Goal: Task Accomplishment & Management: Complete application form

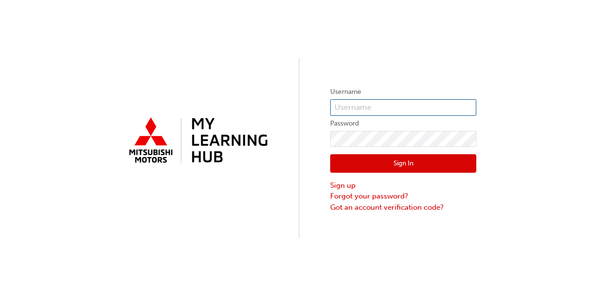
click at [374, 108] on input "text" at bounding box center [403, 107] width 146 height 17
paste input "N878DPOTTER"
type input "N878DPOTTER"
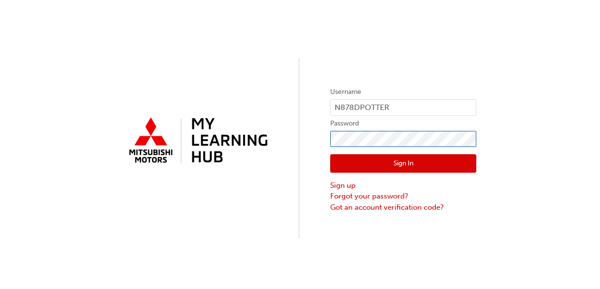
click button "Sign In" at bounding box center [403, 163] width 146 height 19
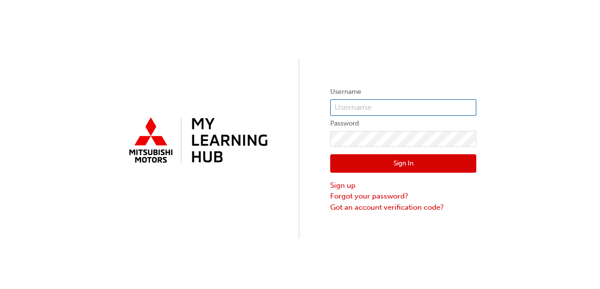
click at [384, 104] on input "text" at bounding box center [403, 107] width 146 height 17
click at [393, 108] on input "N878DPOTTER" at bounding box center [403, 107] width 146 height 17
type input "[PERSON_NAME]"
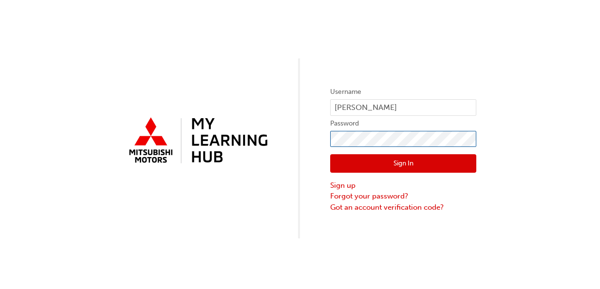
click button "Sign In" at bounding box center [403, 163] width 146 height 19
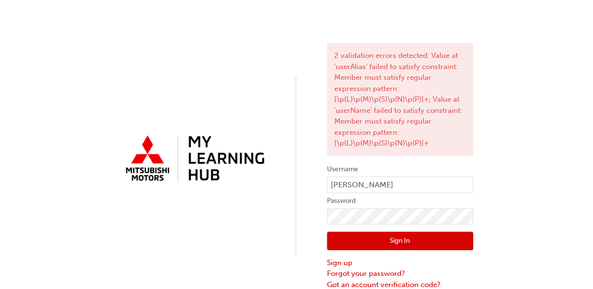
scroll to position [16, 0]
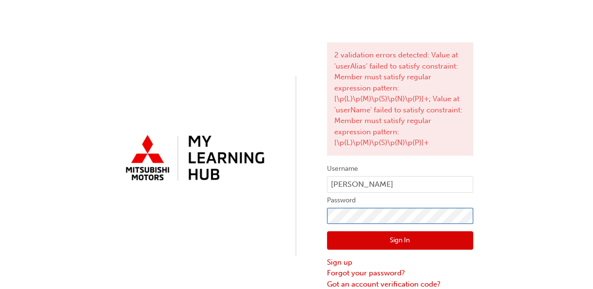
click button "Sign In" at bounding box center [400, 240] width 146 height 19
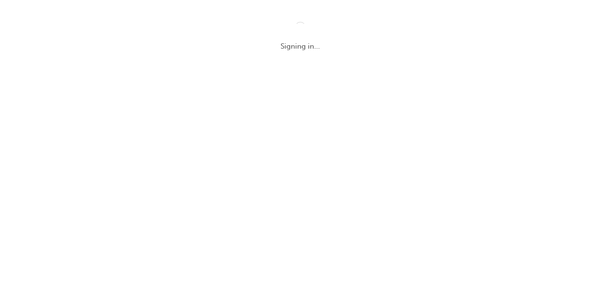
scroll to position [0, 0]
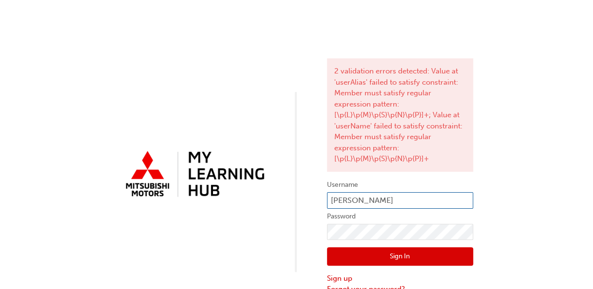
click at [395, 199] on input "[PERSON_NAME]" at bounding box center [400, 200] width 146 height 17
paste input "5985693"
type input "5985693"
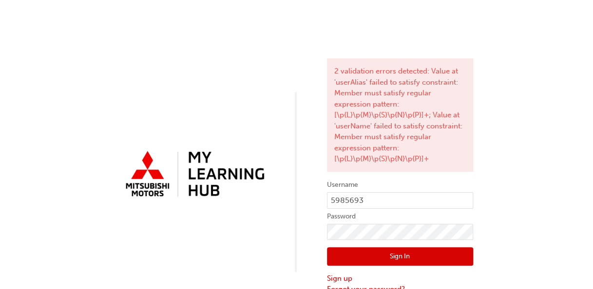
click at [401, 257] on button "Sign In" at bounding box center [400, 256] width 146 height 19
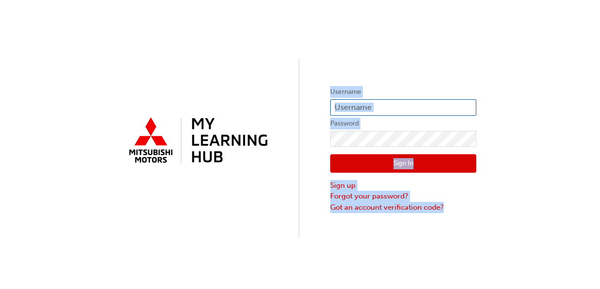
drag, startPoint x: 0, startPoint y: 0, endPoint x: 399, endPoint y: 104, distance: 412.2
click at [399, 104] on div "Username Password Sign In Sign up Forgot your password? Got an account verifica…" at bounding box center [300, 119] width 600 height 239
click at [399, 104] on input "text" at bounding box center [403, 107] width 146 height 17
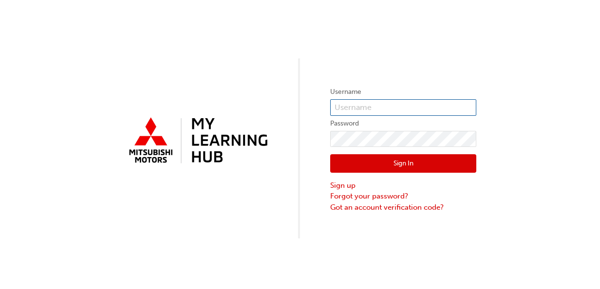
type input "N878DPOTTER"
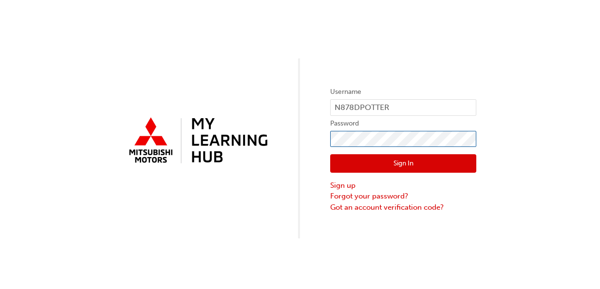
click button "Sign In" at bounding box center [403, 163] width 146 height 19
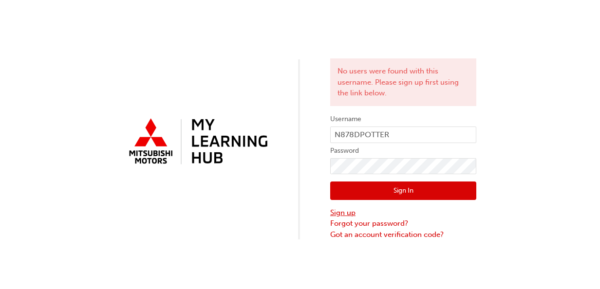
click at [345, 213] on link "Sign up" at bounding box center [403, 212] width 146 height 11
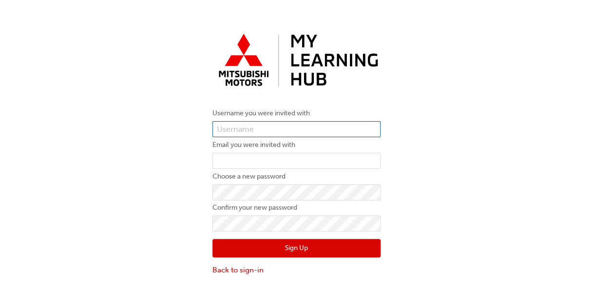
click at [287, 129] on input "text" at bounding box center [296, 129] width 168 height 17
type input "N878DPOTTER"
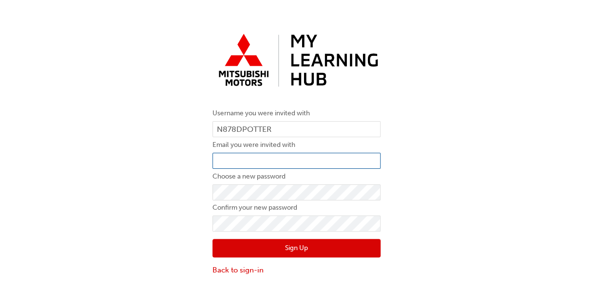
click at [271, 159] on input "email" at bounding box center [296, 161] width 168 height 17
type input "david_potter@lennock.com.au"
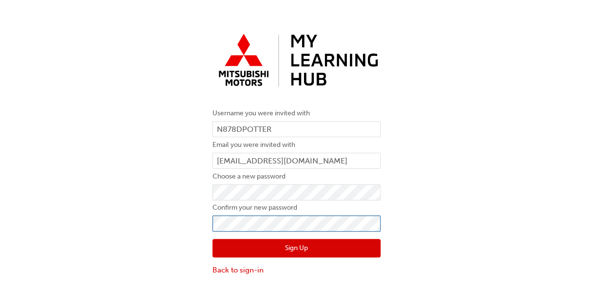
scroll to position [22, 0]
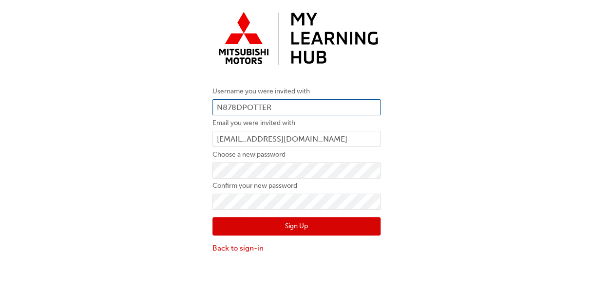
click at [279, 104] on input "N878DPOTTER" at bounding box center [296, 107] width 168 height 17
paste input "5985693"
type input "5985693"
click at [295, 233] on button "Sign Up" at bounding box center [296, 226] width 168 height 19
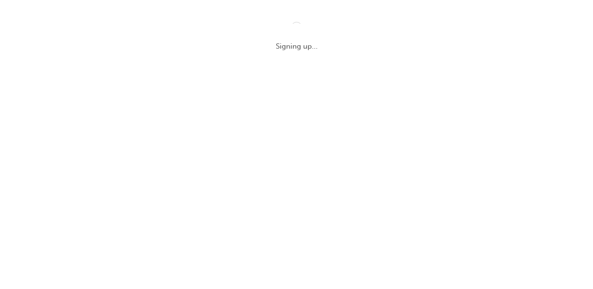
scroll to position [0, 0]
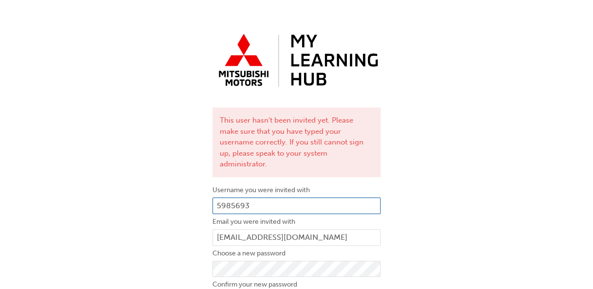
click at [272, 198] on input "5985693" at bounding box center [296, 206] width 168 height 17
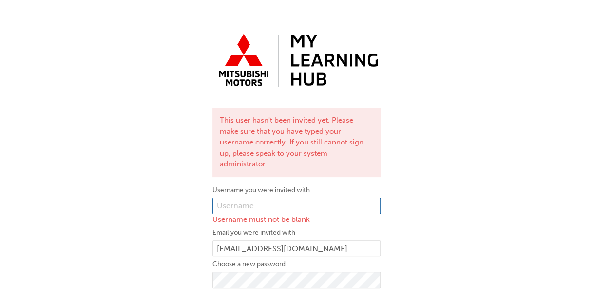
click at [259, 198] on input "text" at bounding box center [296, 206] width 168 height 17
type input "N878DPOTTER"
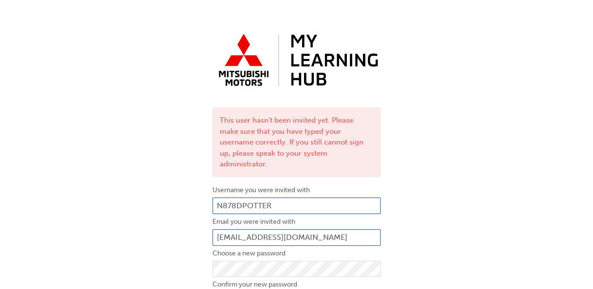
scroll to position [58, 0]
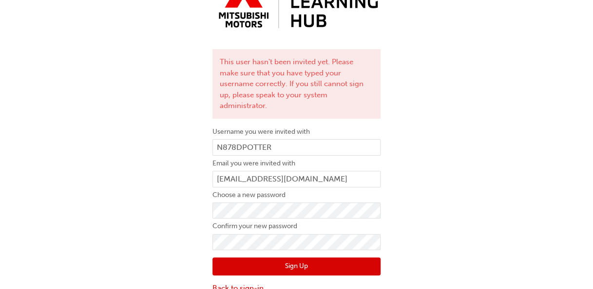
click at [286, 258] on button "Sign Up" at bounding box center [296, 267] width 168 height 19
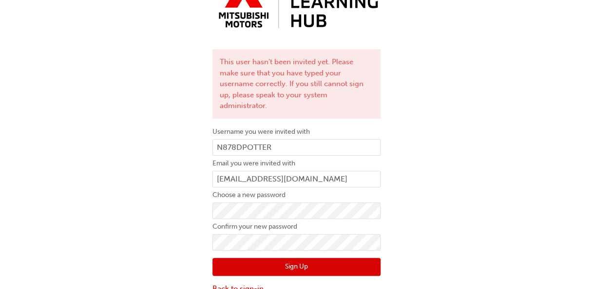
scroll to position [0, 0]
